Goal: Transaction & Acquisition: Purchase product/service

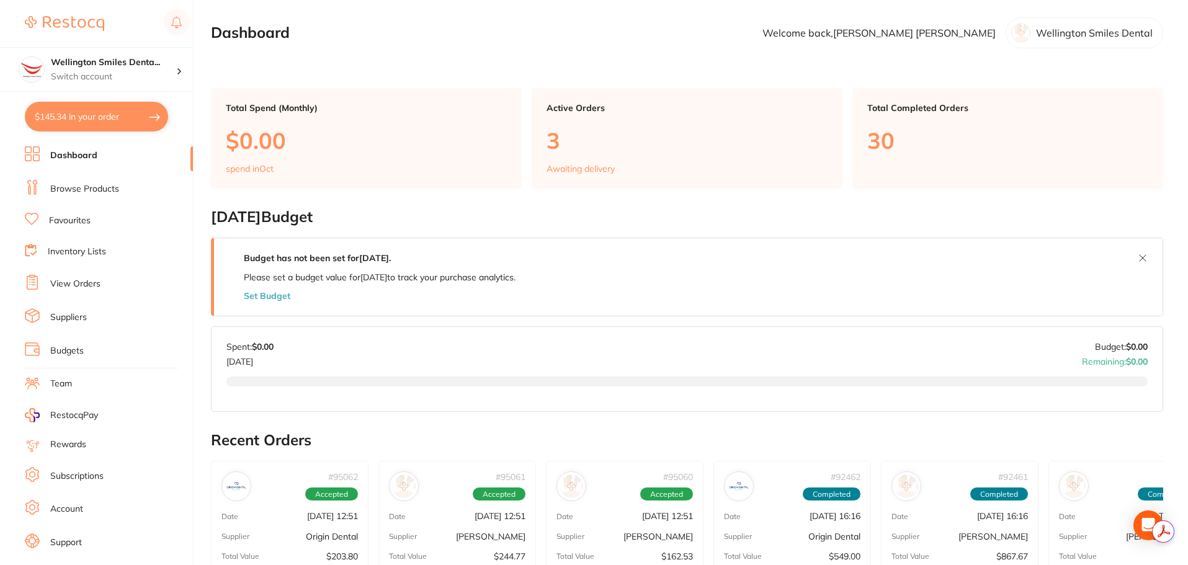
click at [83, 194] on link "Browse Products" at bounding box center [84, 189] width 69 height 12
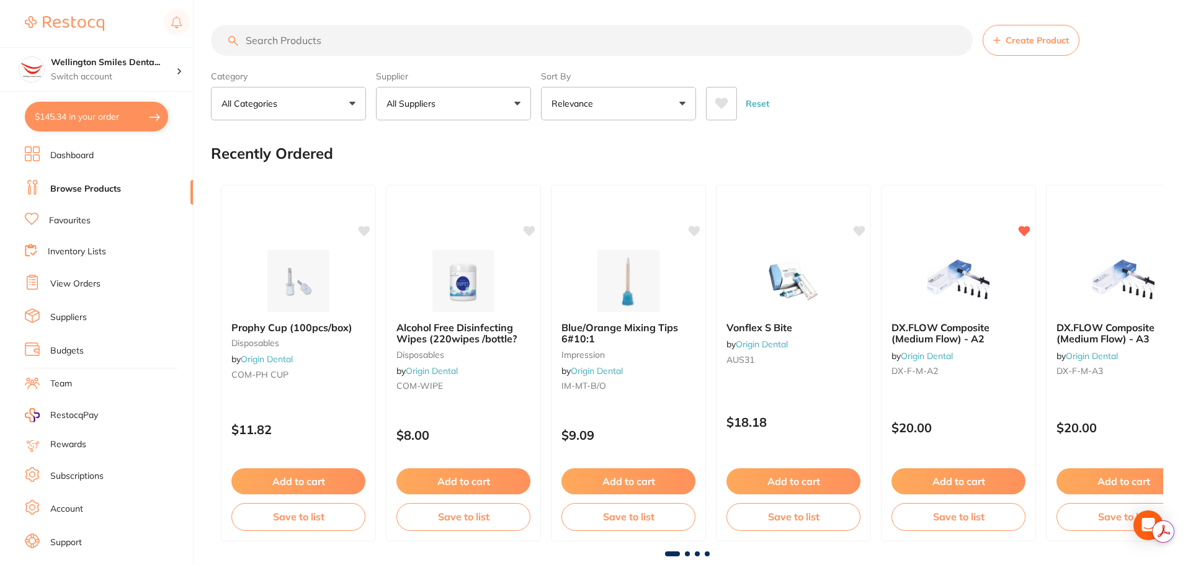
click at [360, 45] on input "search" at bounding box center [592, 40] width 762 height 31
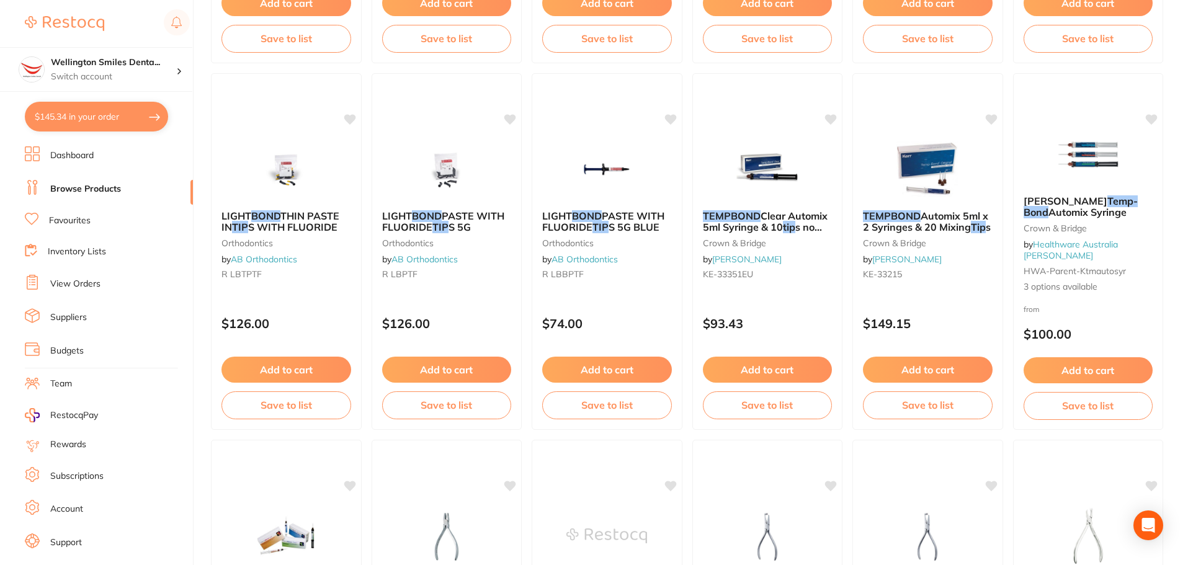
scroll to position [931, 0]
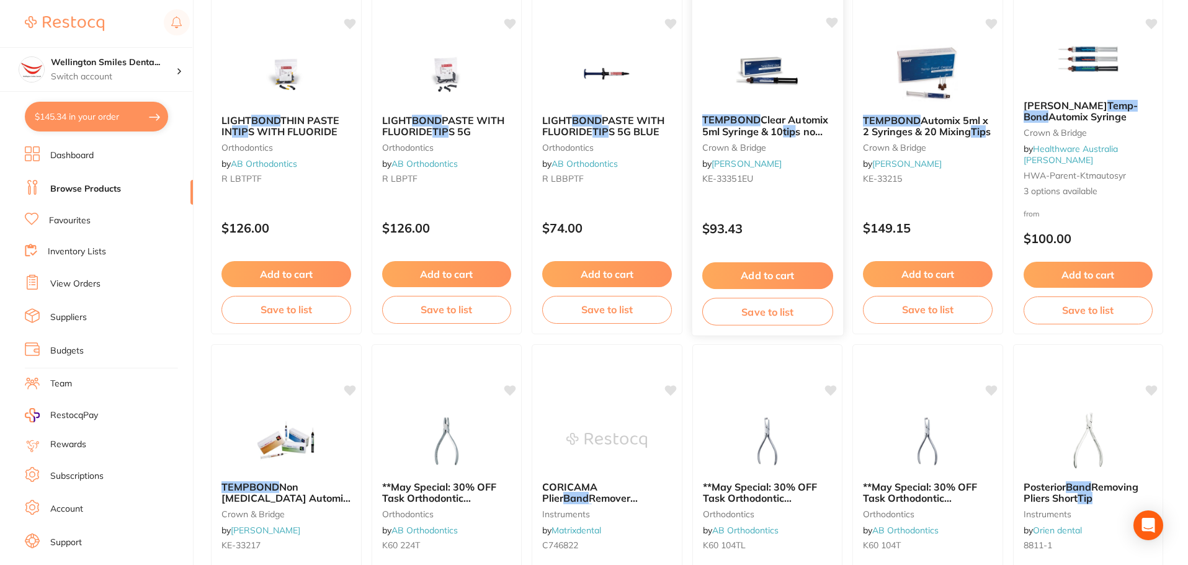
type input "temp bond tip"
click at [789, 101] on img at bounding box center [767, 73] width 81 height 63
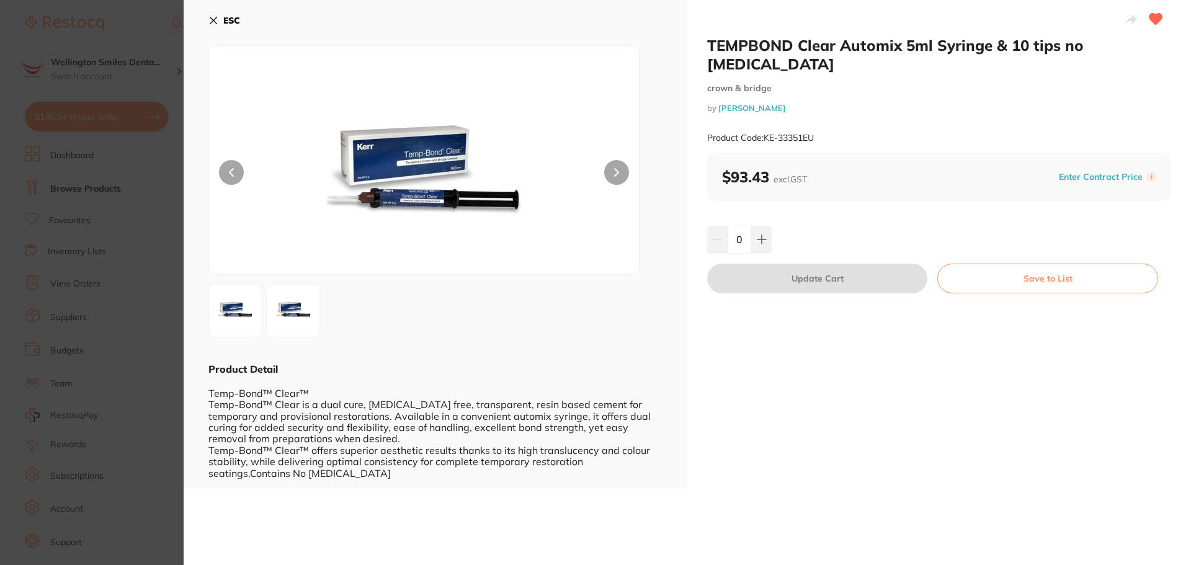
click at [231, 27] on button "ESC" at bounding box center [224, 20] width 32 height 21
